Goal: Navigation & Orientation: Find specific page/section

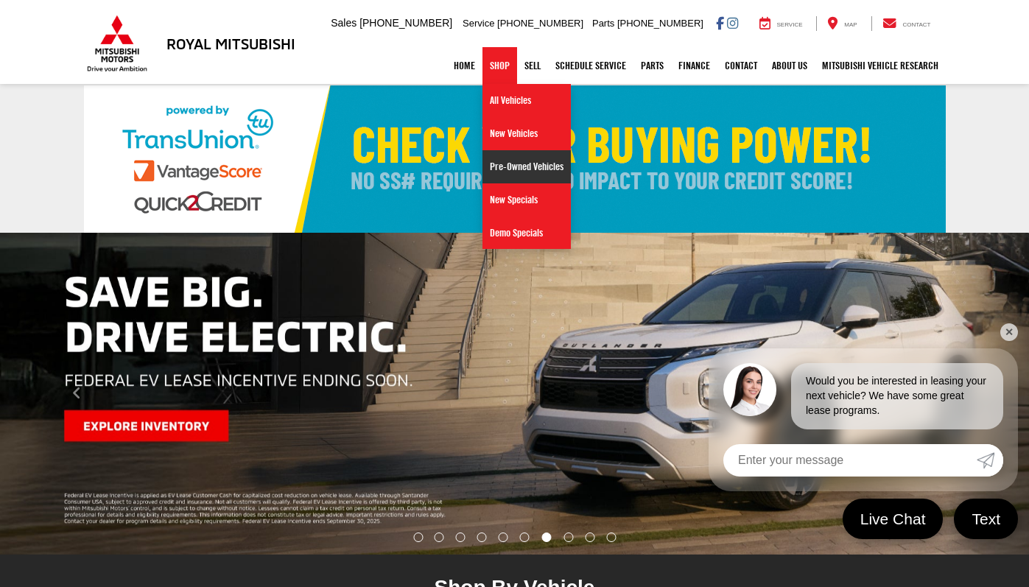
click at [525, 169] on link "Pre-Owned Vehicles" at bounding box center [527, 166] width 88 height 33
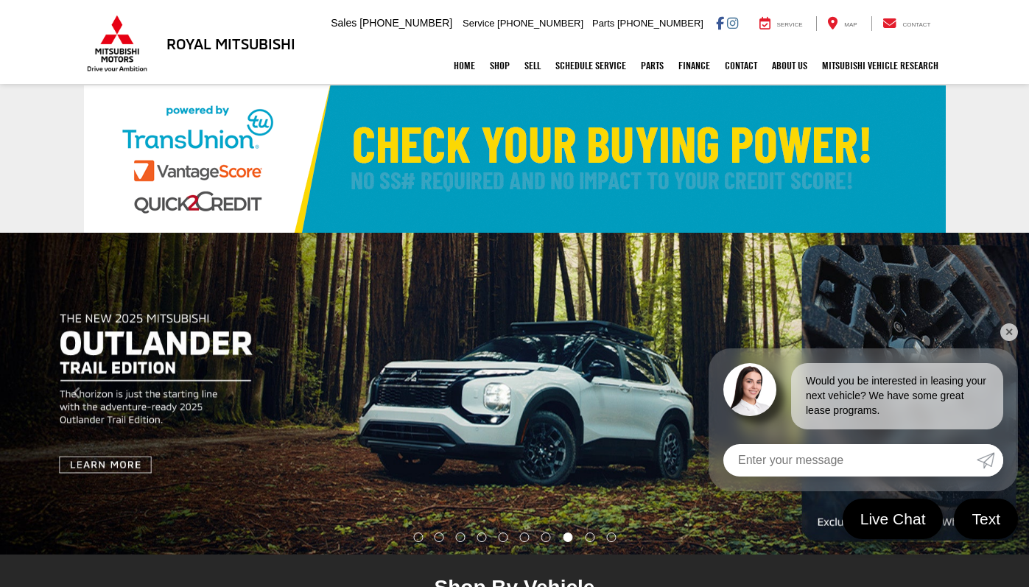
click at [1005, 329] on link "✕" at bounding box center [1010, 332] width 18 height 18
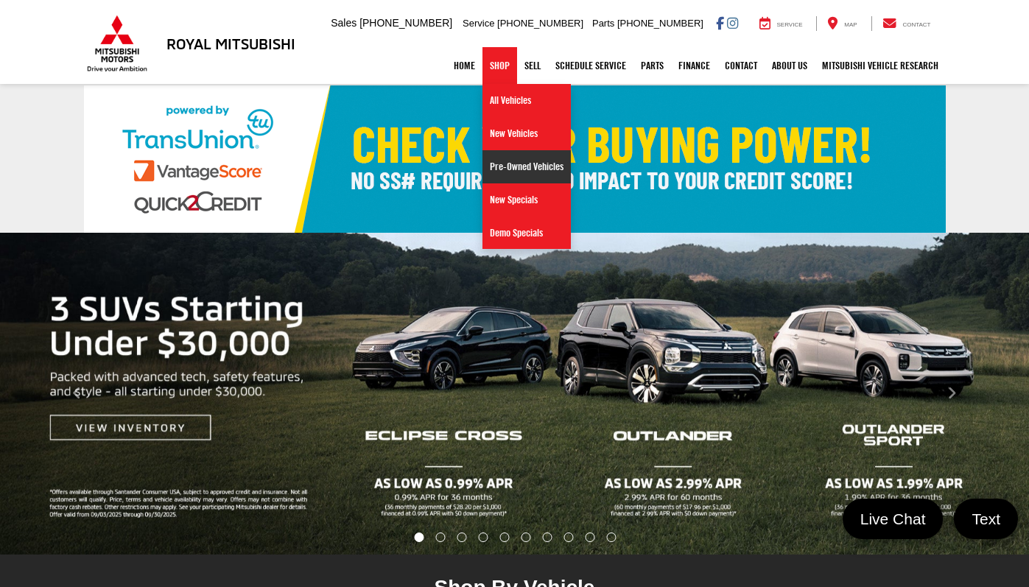
click at [529, 158] on link "Pre-Owned Vehicles" at bounding box center [527, 166] width 88 height 33
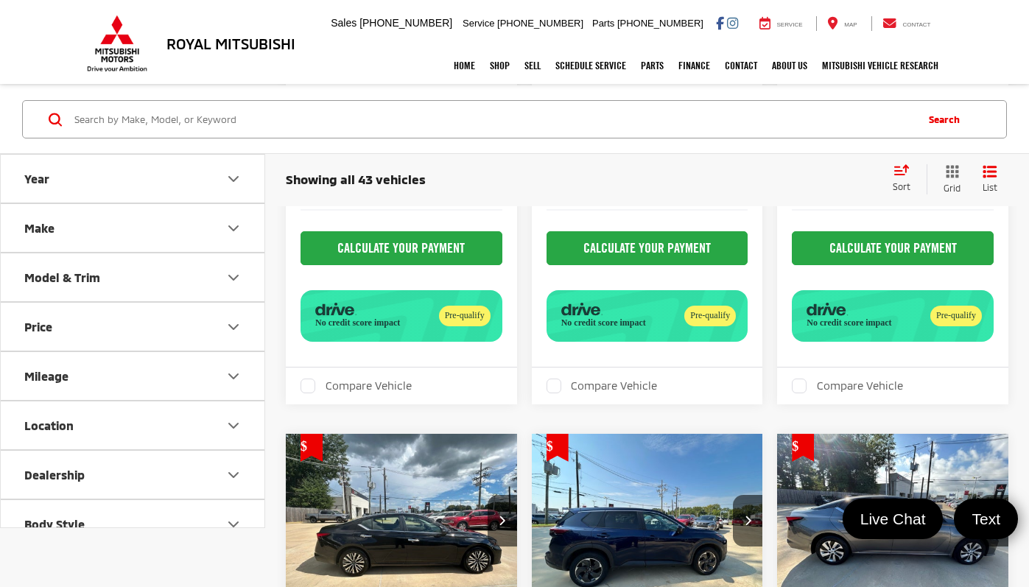
scroll to position [4494, 0]
